Goal: Information Seeking & Learning: Learn about a topic

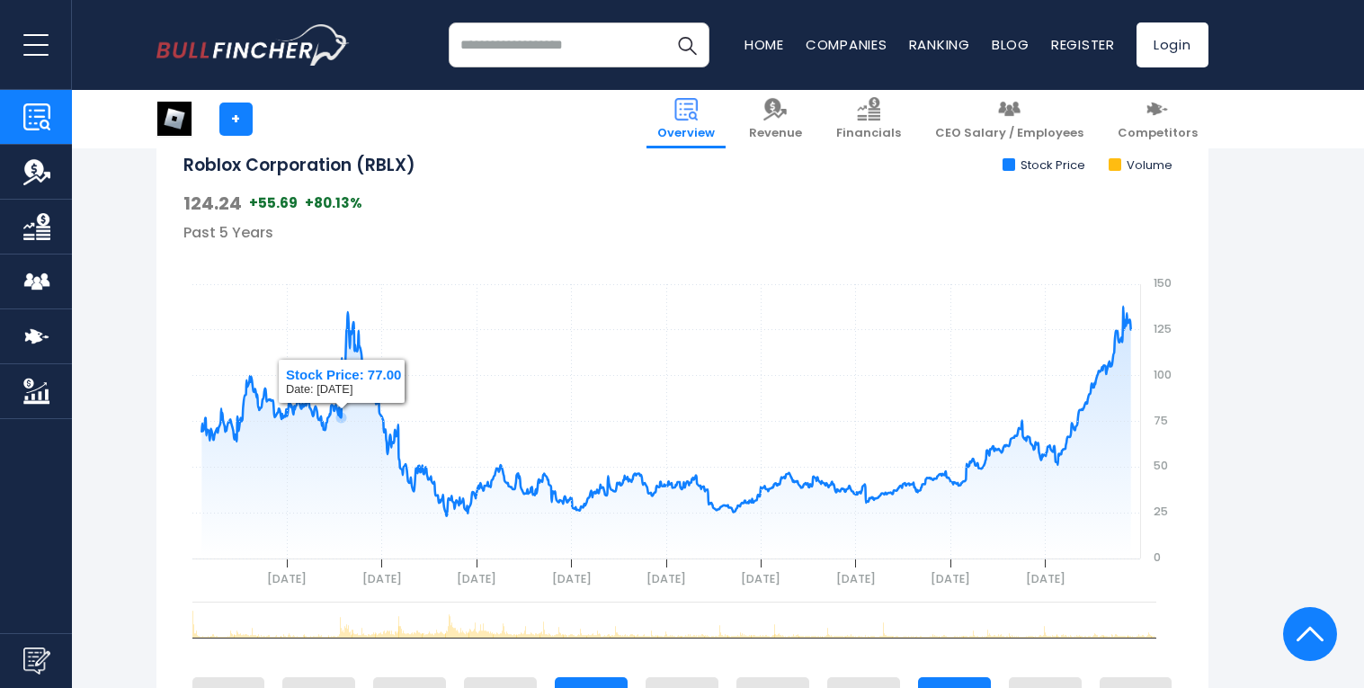
scroll to position [610, 0]
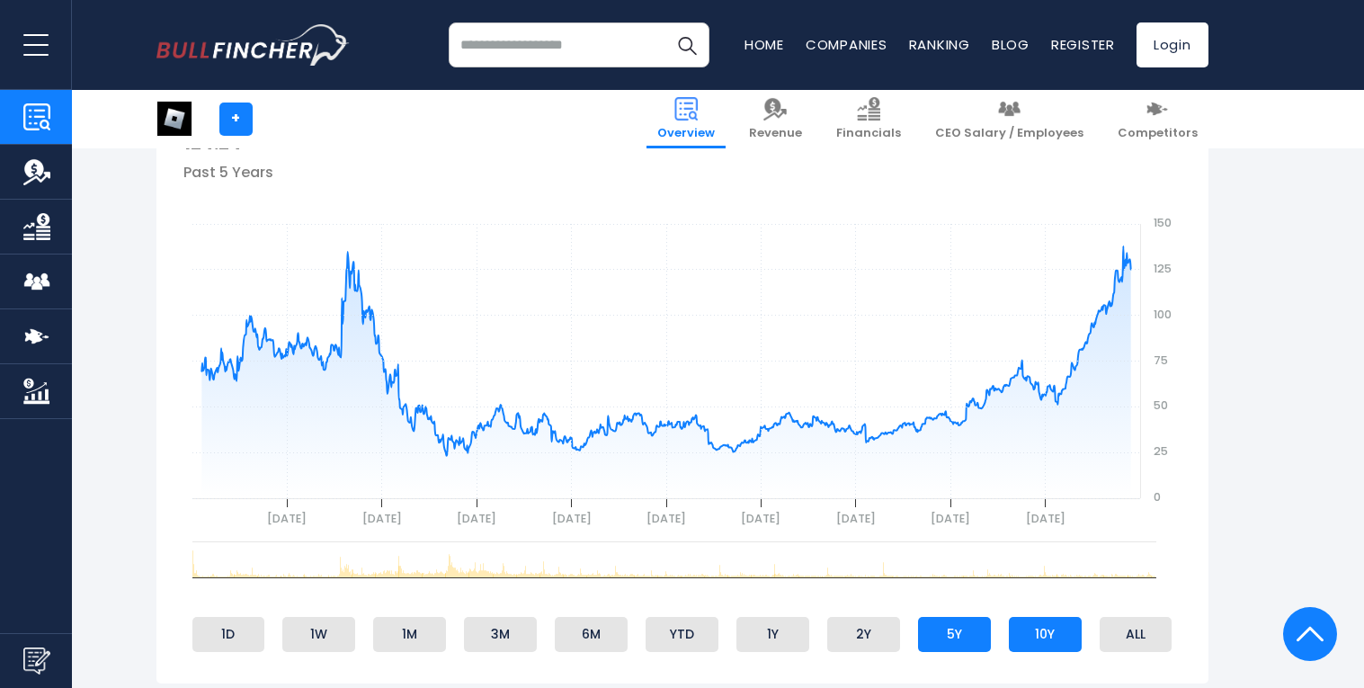
click at [1042, 639] on li "10Y" at bounding box center [1045, 634] width 73 height 34
click at [947, 626] on li "5Y" at bounding box center [954, 634] width 73 height 34
click at [881, 617] on li "2Y" at bounding box center [863, 634] width 73 height 34
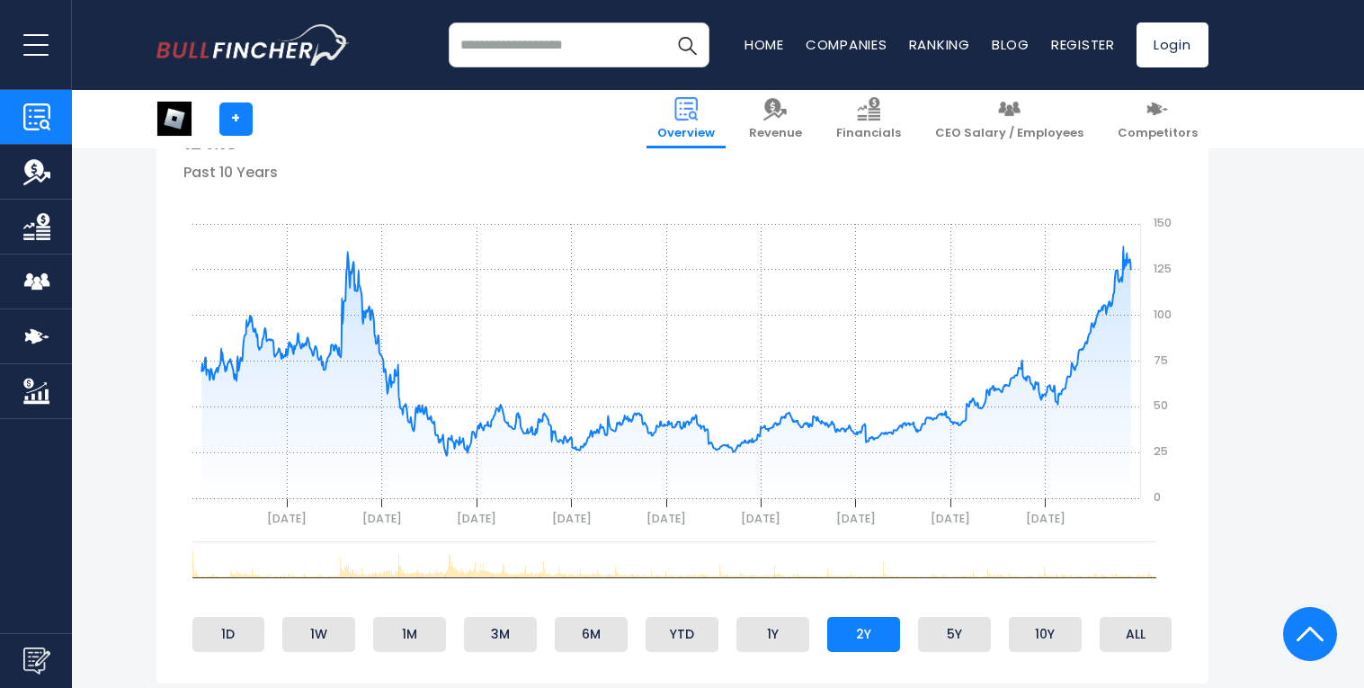
click at [873, 623] on li "2Y" at bounding box center [863, 634] width 73 height 34
click at [753, 613] on ul "1D 1W 1M 3M 6M YTD 1Y 2Y 5Y 10Y ALL" at bounding box center [682, 633] width 998 height 43
click at [727, 632] on ul "1D 1W 1M 3M 6M YTD 1Y 2Y 5Y 10Y ALL" at bounding box center [682, 633] width 998 height 43
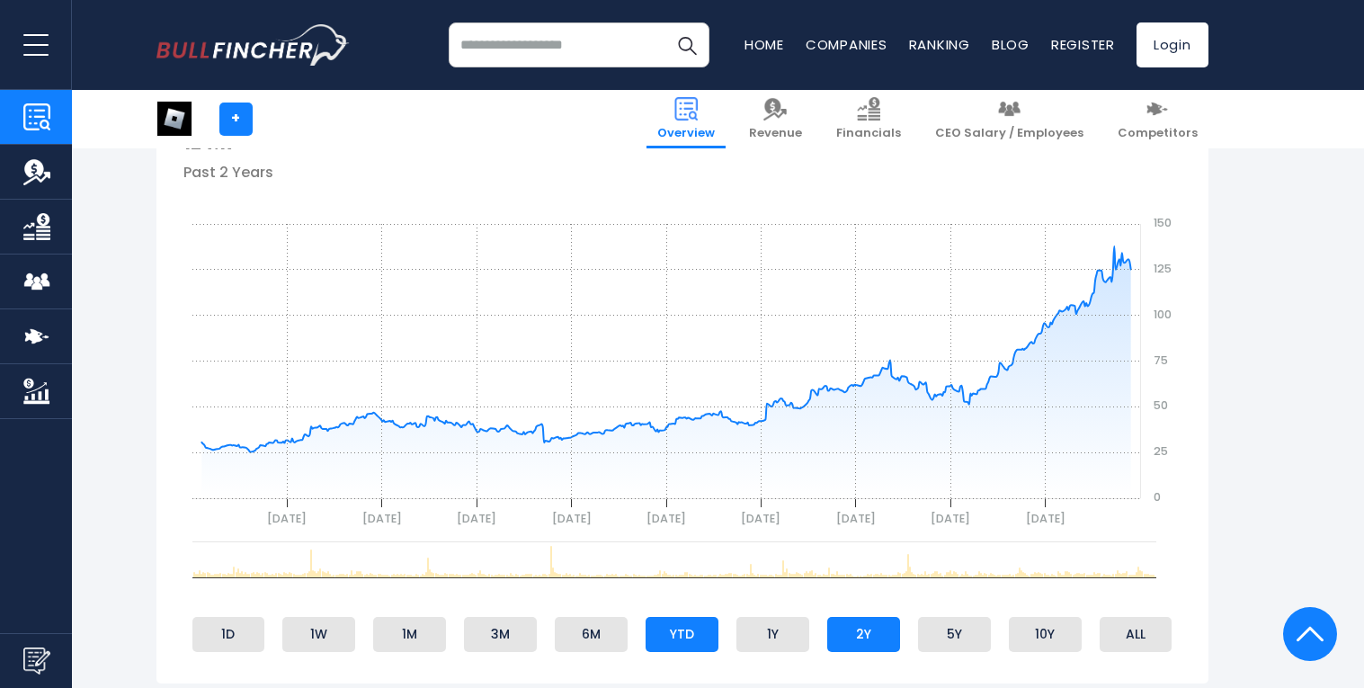
click at [667, 631] on li "YTD" at bounding box center [682, 634] width 73 height 34
click at [773, 632] on li "1Y" at bounding box center [773, 634] width 73 height 34
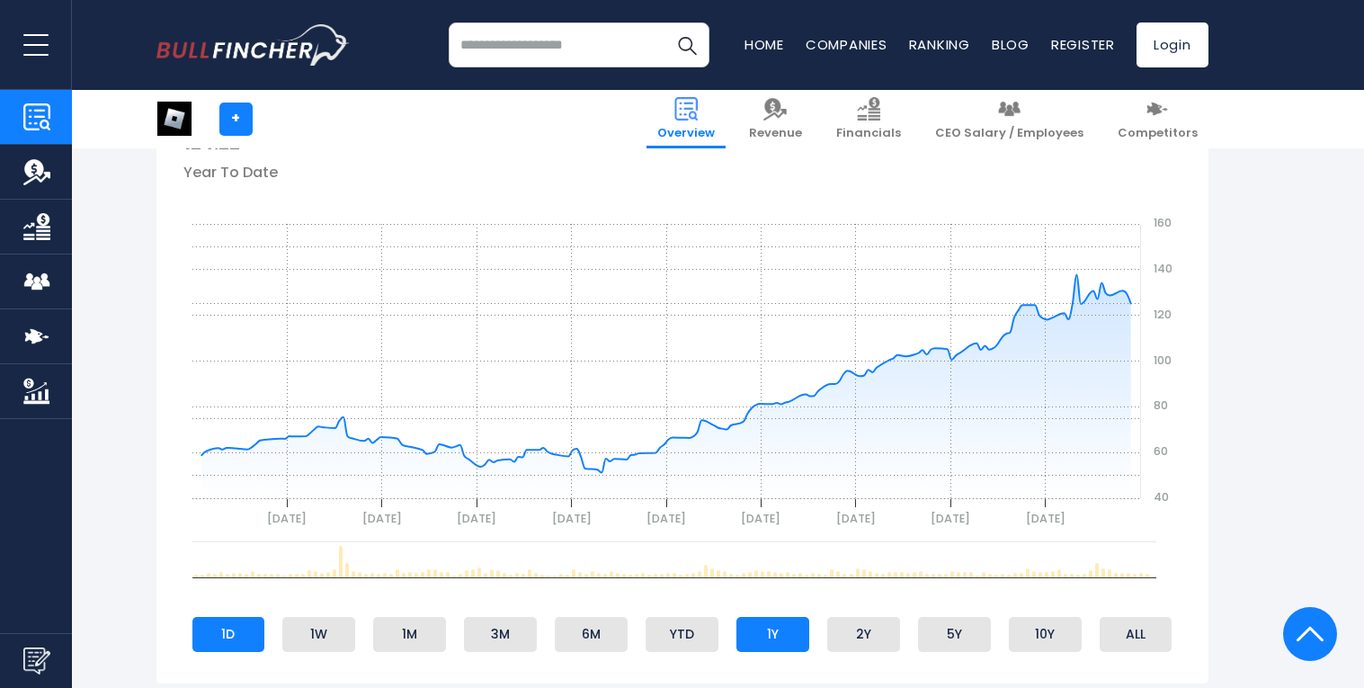
click at [247, 629] on li "1D" at bounding box center [228, 634] width 73 height 34
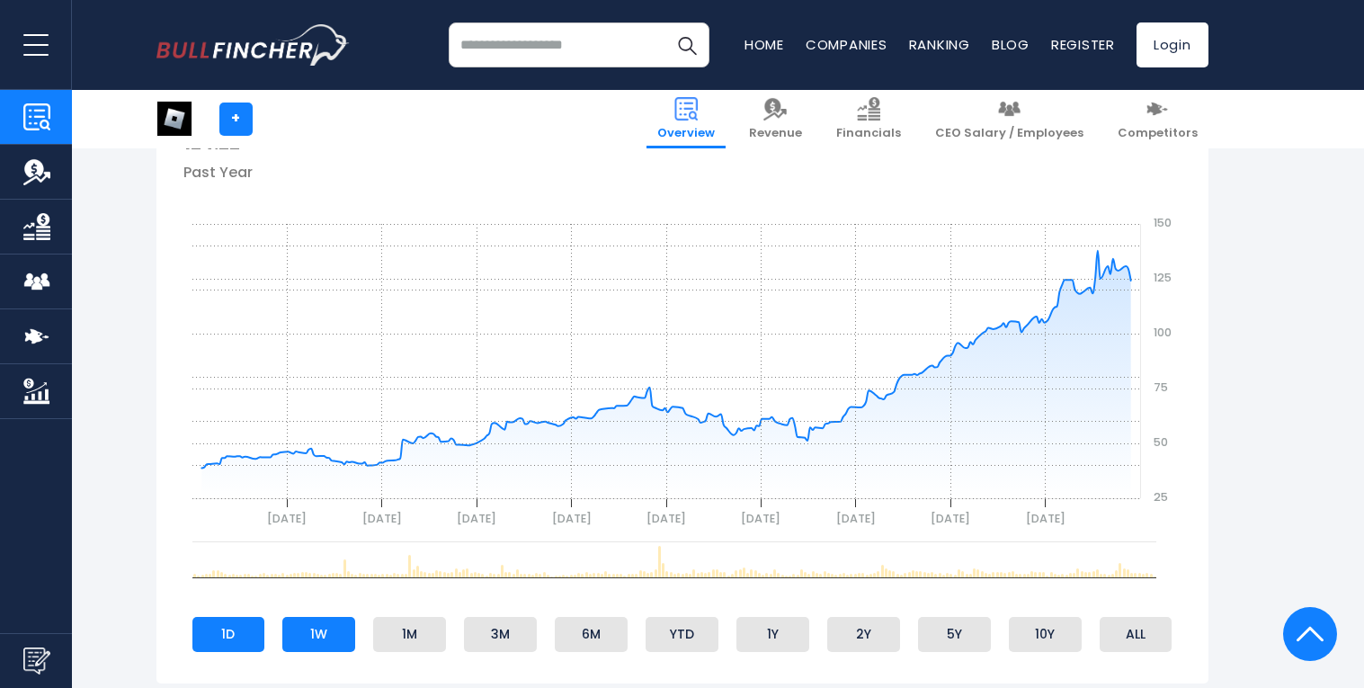
click at [294, 630] on li "1W" at bounding box center [318, 634] width 73 height 34
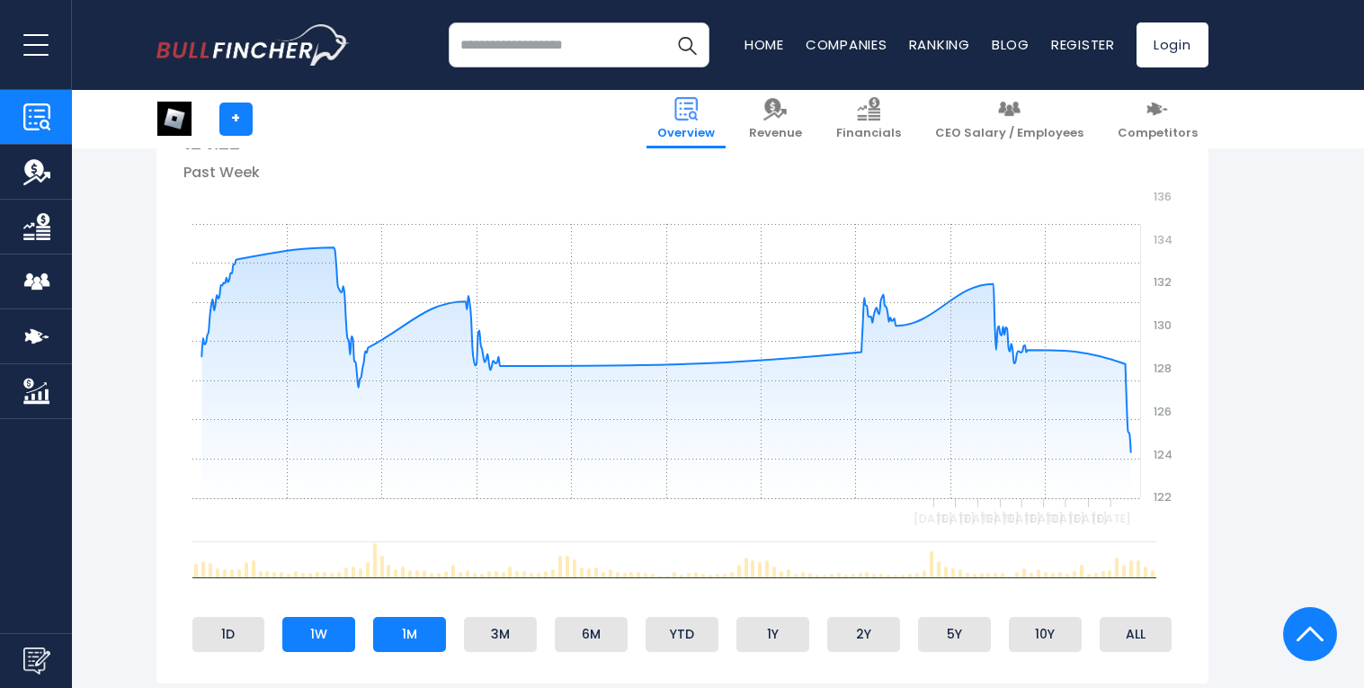
click at [397, 634] on li "1M" at bounding box center [409, 634] width 73 height 34
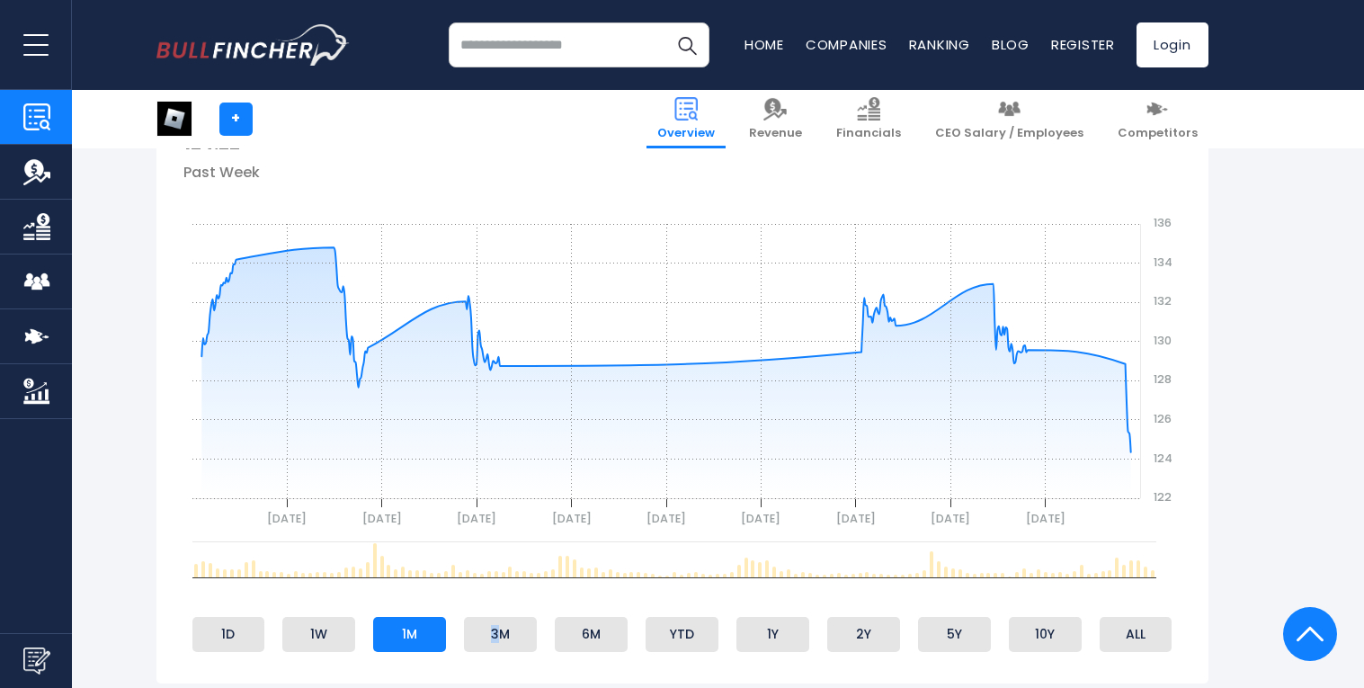
drag, startPoint x: 500, startPoint y: 635, endPoint x: 551, endPoint y: 634, distance: 51.3
click at [508, 636] on li "3M" at bounding box center [500, 634] width 73 height 34
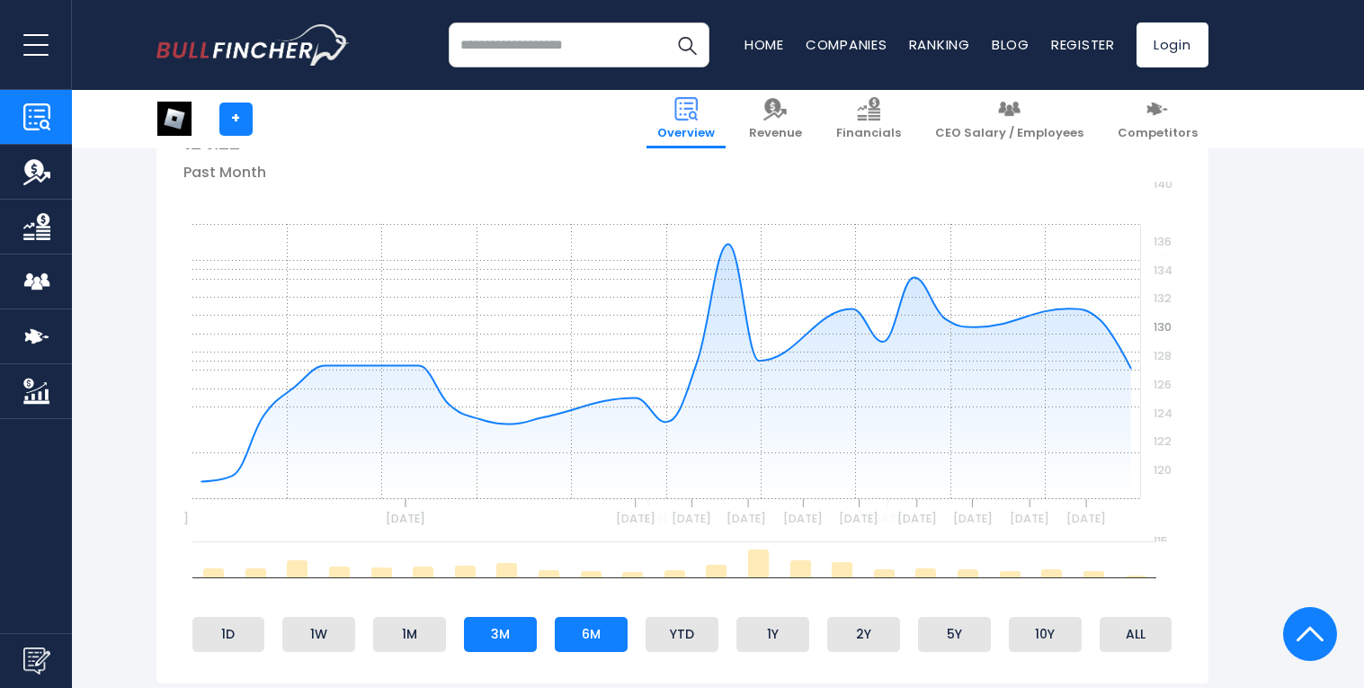
drag, startPoint x: 570, startPoint y: 631, endPoint x: 603, endPoint y: 640, distance: 34.5
click at [585, 636] on li "6M" at bounding box center [591, 634] width 73 height 34
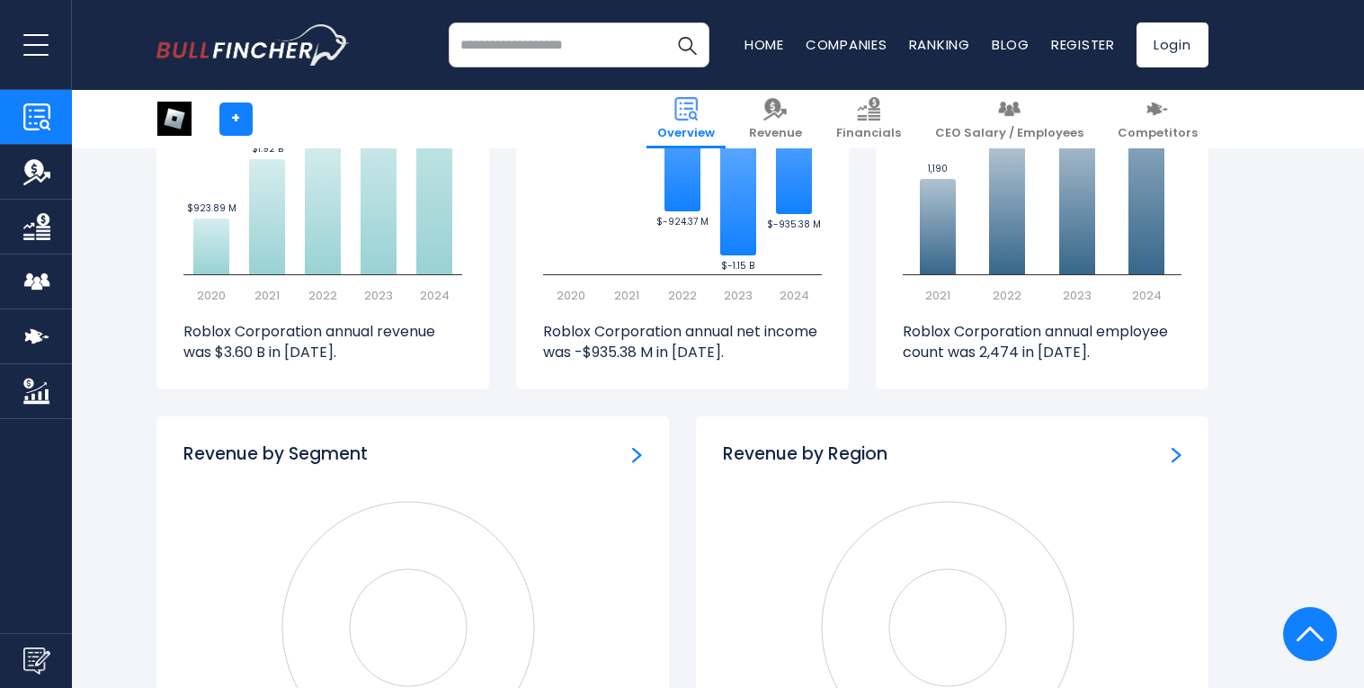
scroll to position [1363, 0]
click at [483, 576] on icon "Created with Highcharts 12.1.2" at bounding box center [412, 627] width 459 height 270
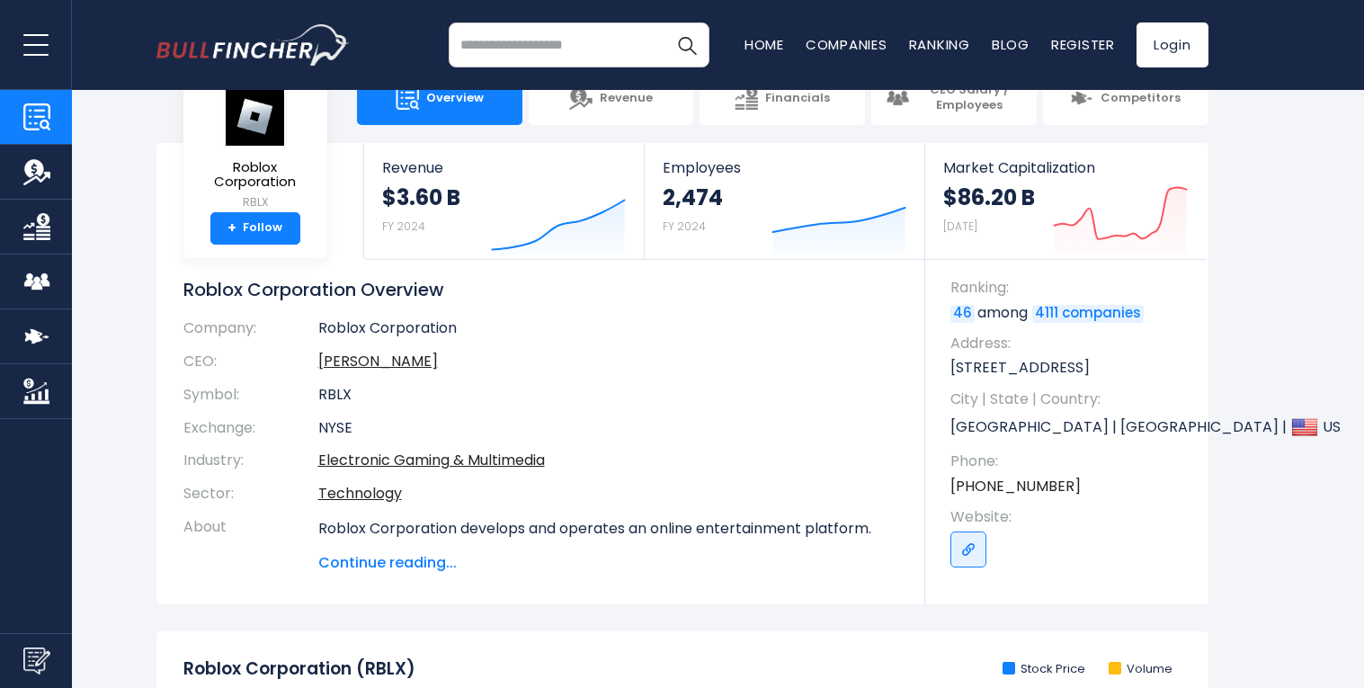
scroll to position [0, 0]
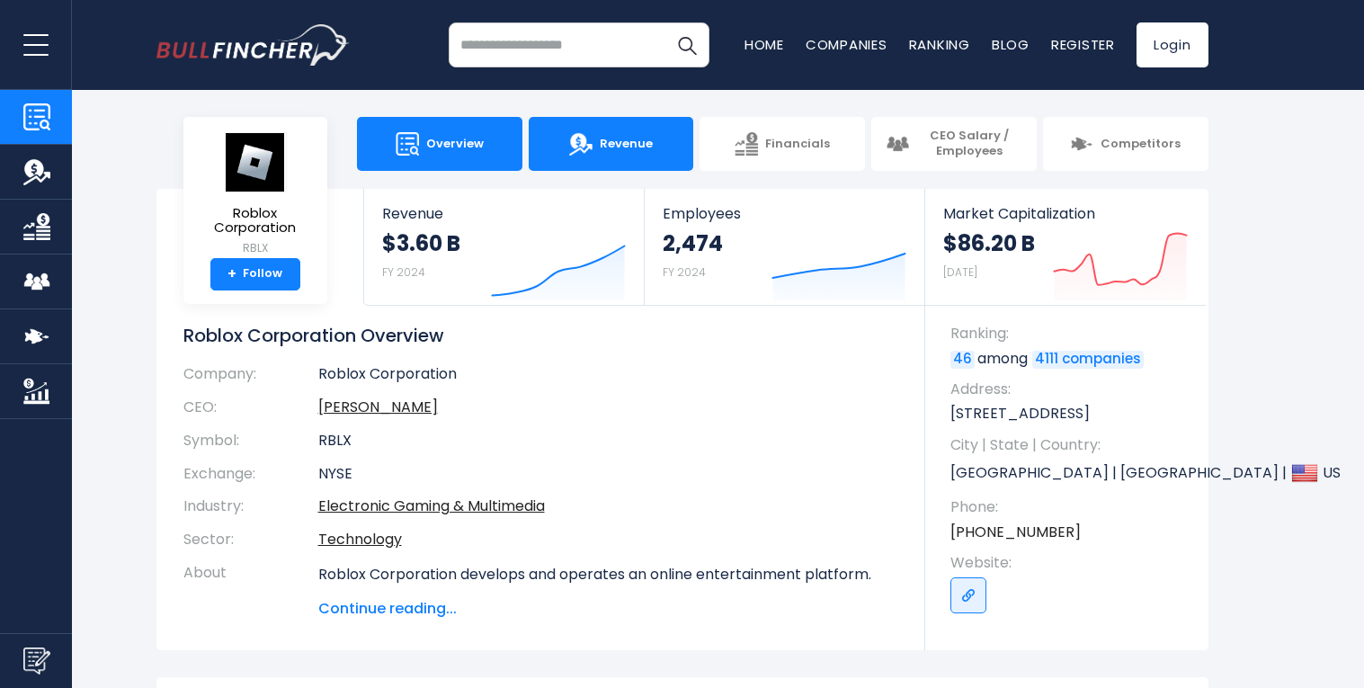
click at [538, 162] on link "Revenue" at bounding box center [611, 144] width 165 height 54
click at [598, 143] on link "Revenue" at bounding box center [611, 144] width 165 height 54
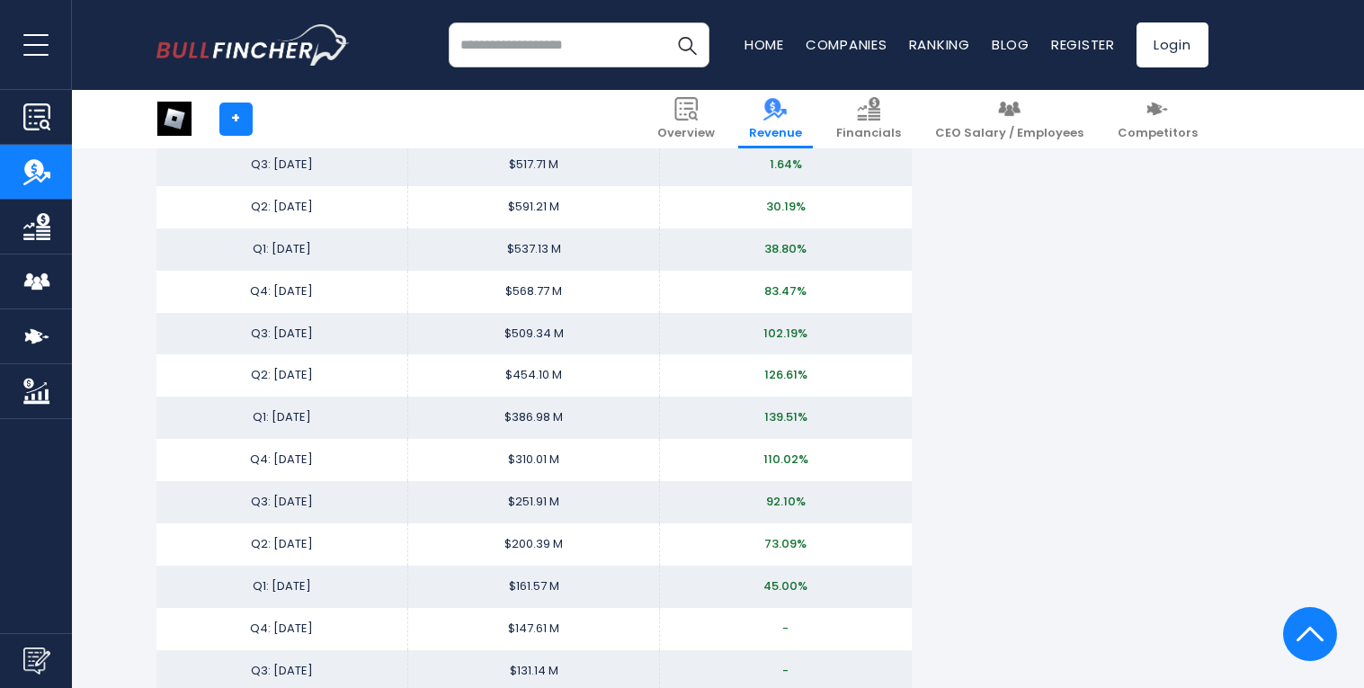
scroll to position [3206, 0]
